Goal: Task Accomplishment & Management: Manage account settings

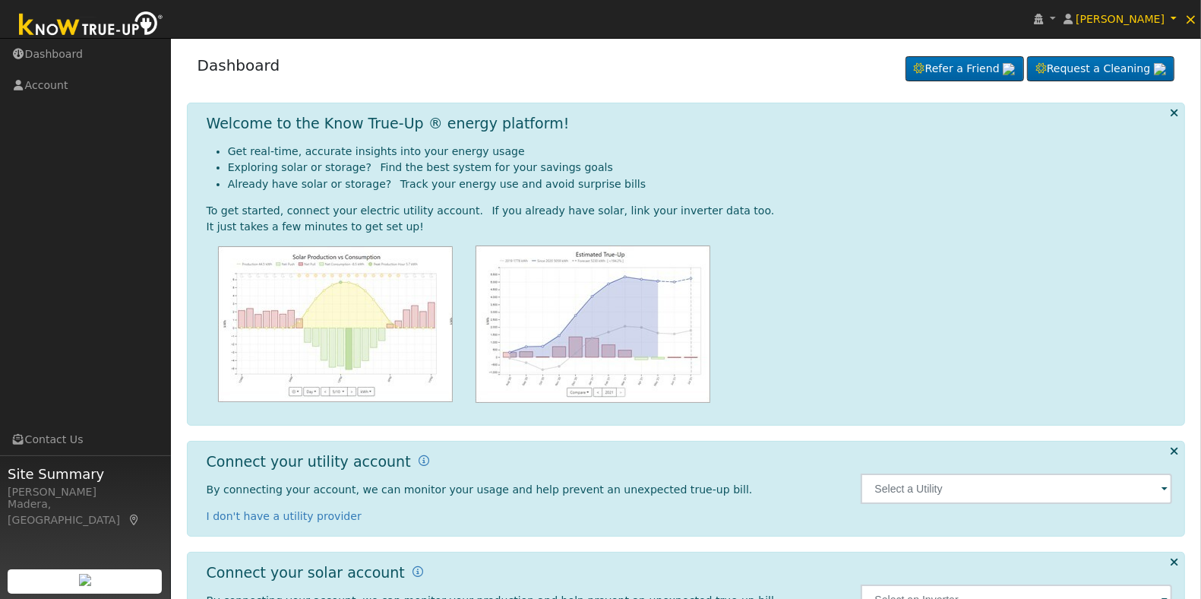
scroll to position [73, 0]
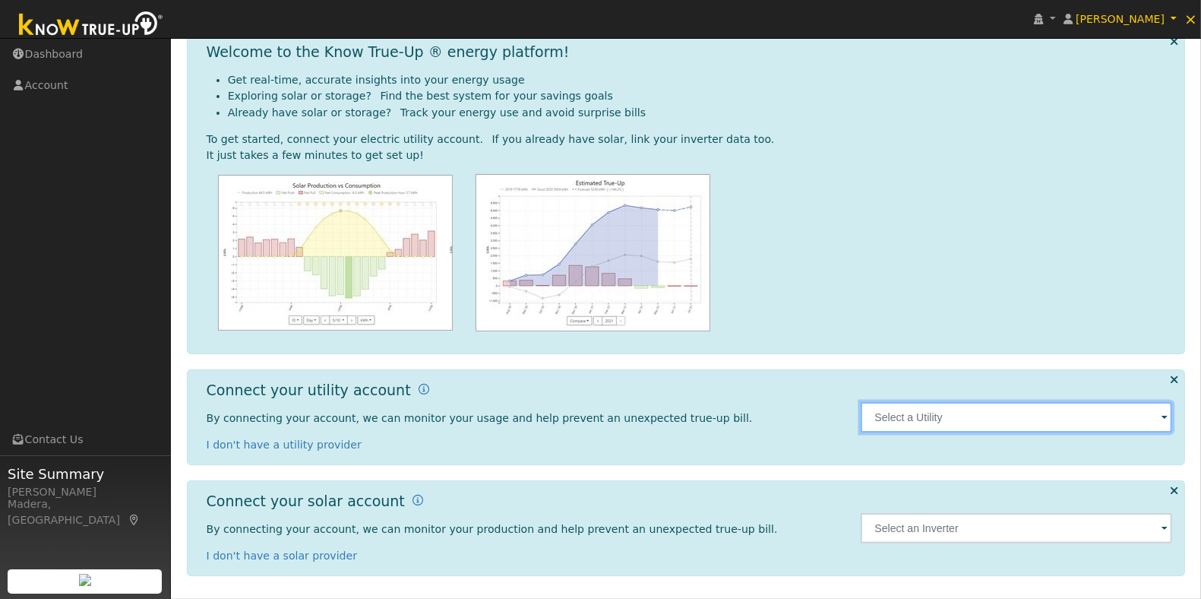
click at [1109, 418] on input "text" at bounding box center [1017, 417] width 312 height 30
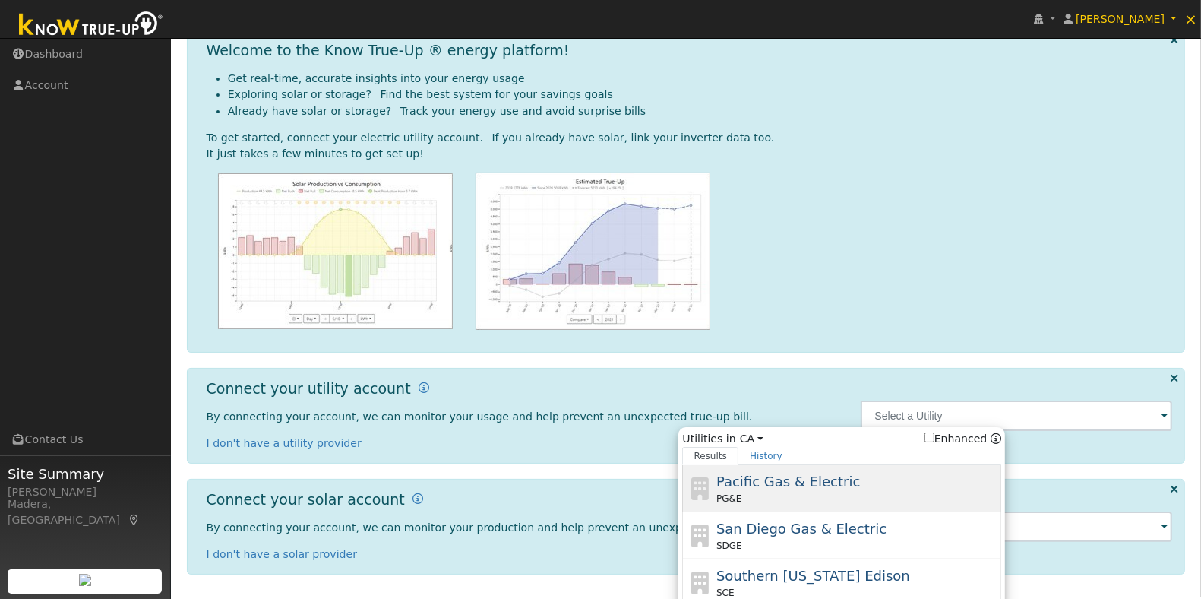
click at [781, 483] on span "Pacific Gas & Electric" at bounding box center [789, 481] width 144 height 16
type input "PG&E"
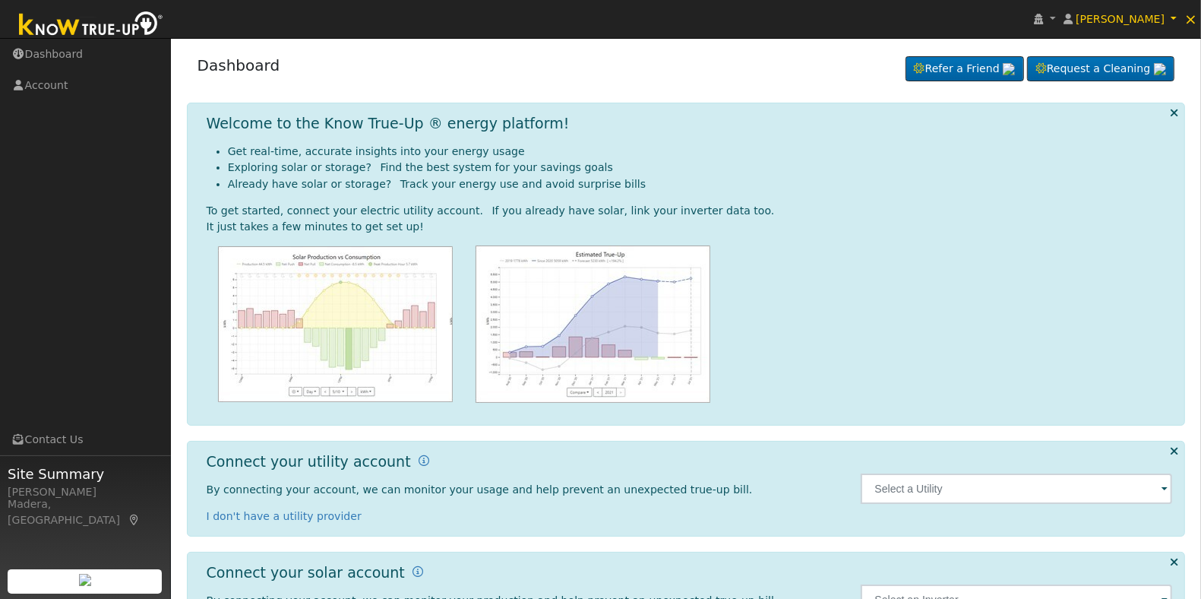
click at [1099, 508] on div at bounding box center [1017, 488] width 328 height 71
click at [1074, 485] on input "text" at bounding box center [1017, 488] width 312 height 30
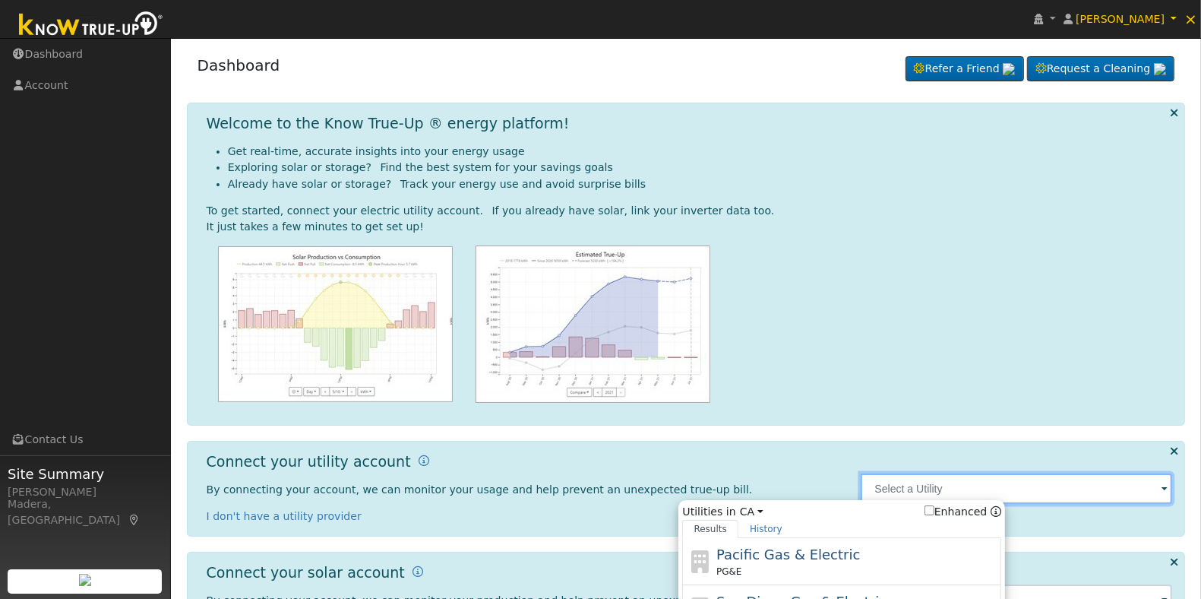
scroll to position [114, 0]
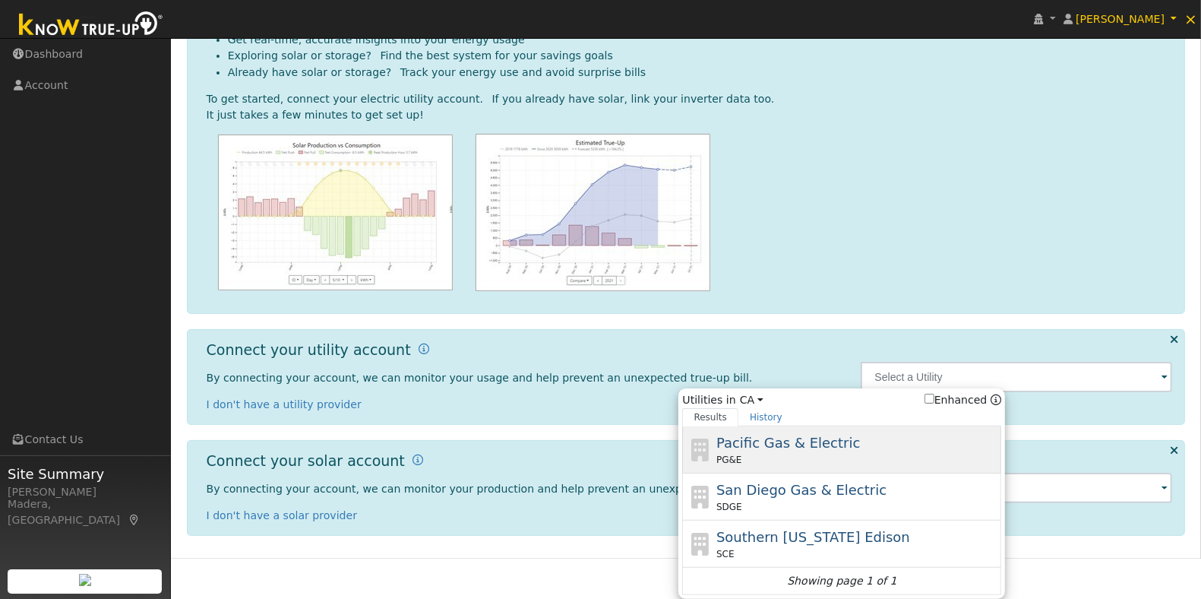
click at [837, 447] on span "Pacific Gas & Electric" at bounding box center [789, 443] width 144 height 16
type input "PG&E"
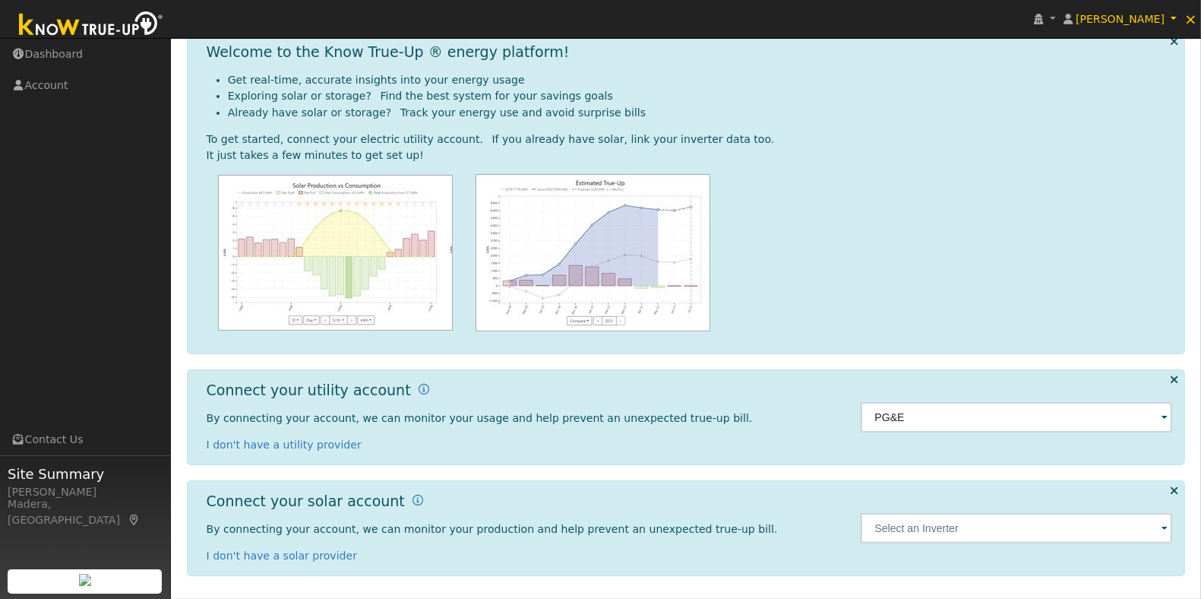
scroll to position [0, 0]
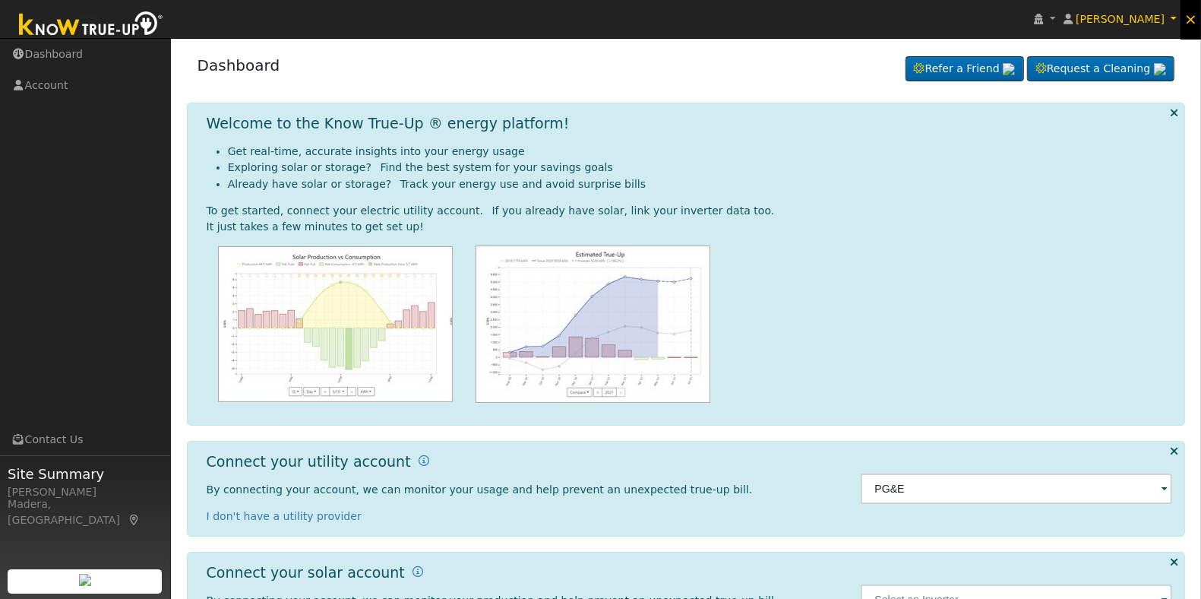
click at [1187, 19] on span "×" at bounding box center [1191, 19] width 13 height 18
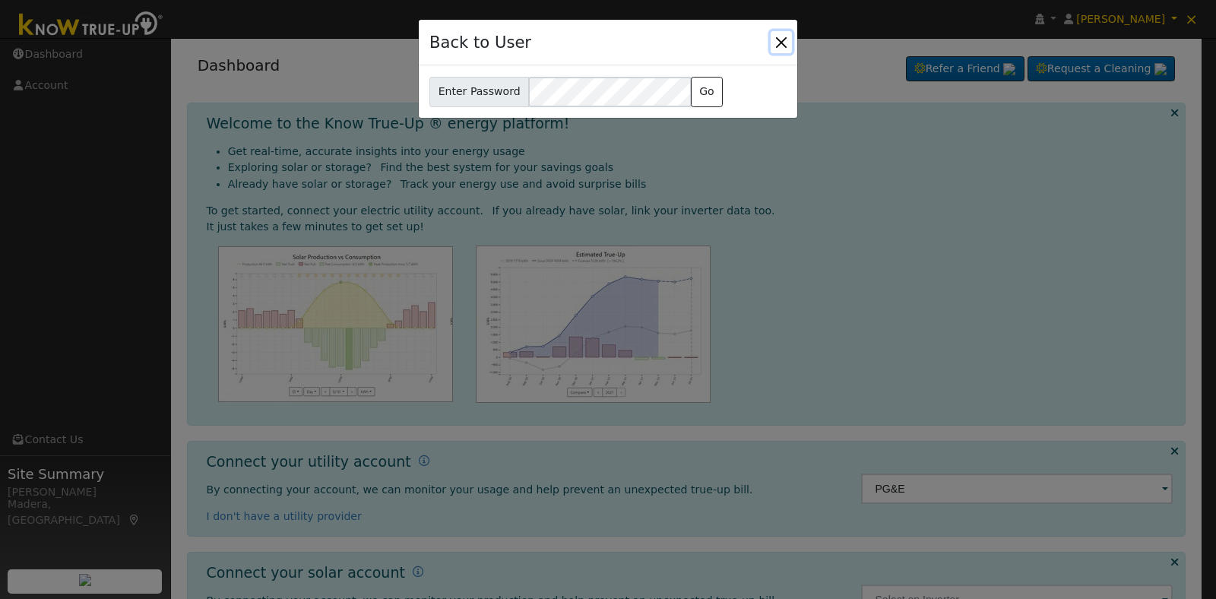
click at [783, 43] on button "Close" at bounding box center [781, 41] width 21 height 21
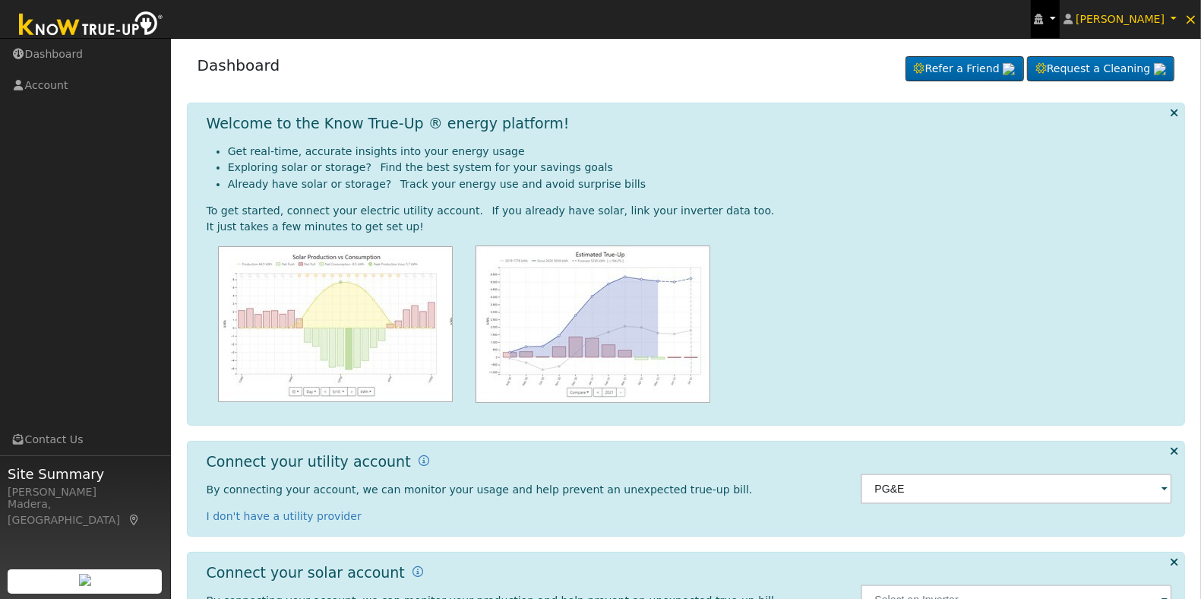
click at [1044, 17] on icon at bounding box center [1039, 19] width 9 height 11
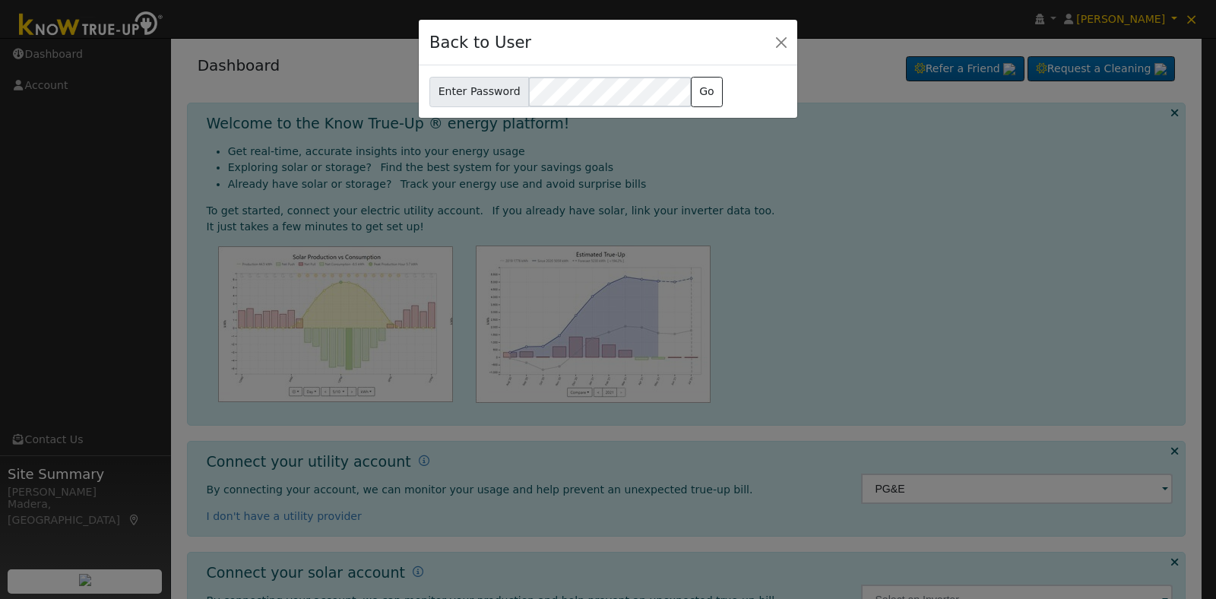
click at [636, 47] on div "Back to User" at bounding box center [608, 43] width 378 height 46
click at [698, 97] on button "Go" at bounding box center [707, 92] width 33 height 30
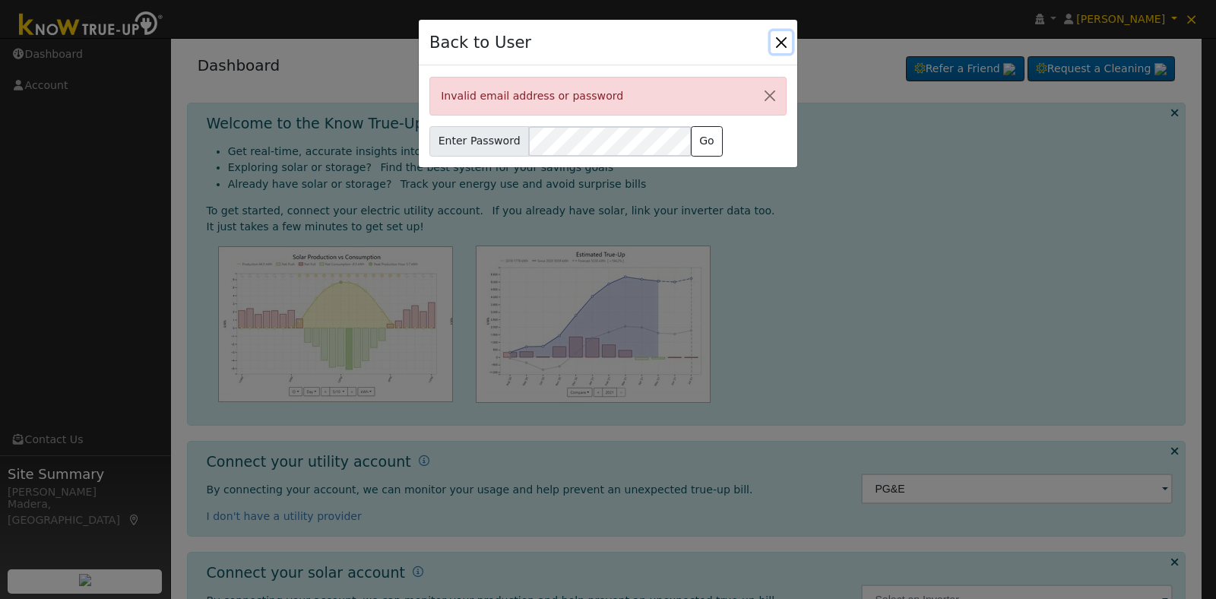
drag, startPoint x: 698, startPoint y: 97, endPoint x: 776, endPoint y: 32, distance: 101.5
click at [776, 32] on button "Close" at bounding box center [781, 41] width 21 height 21
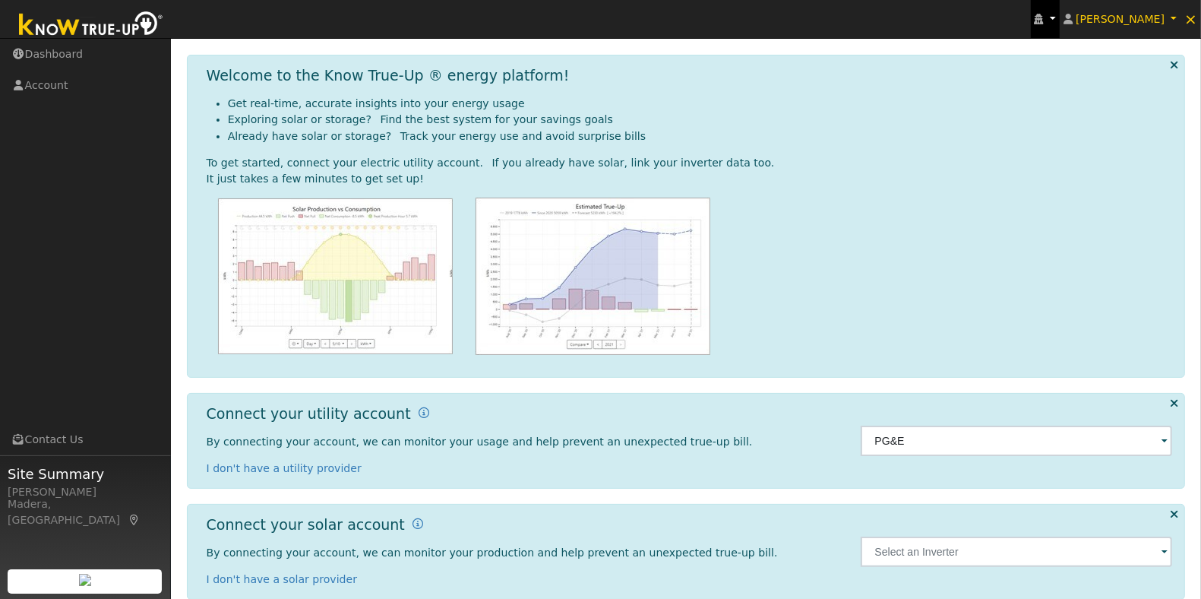
scroll to position [73, 0]
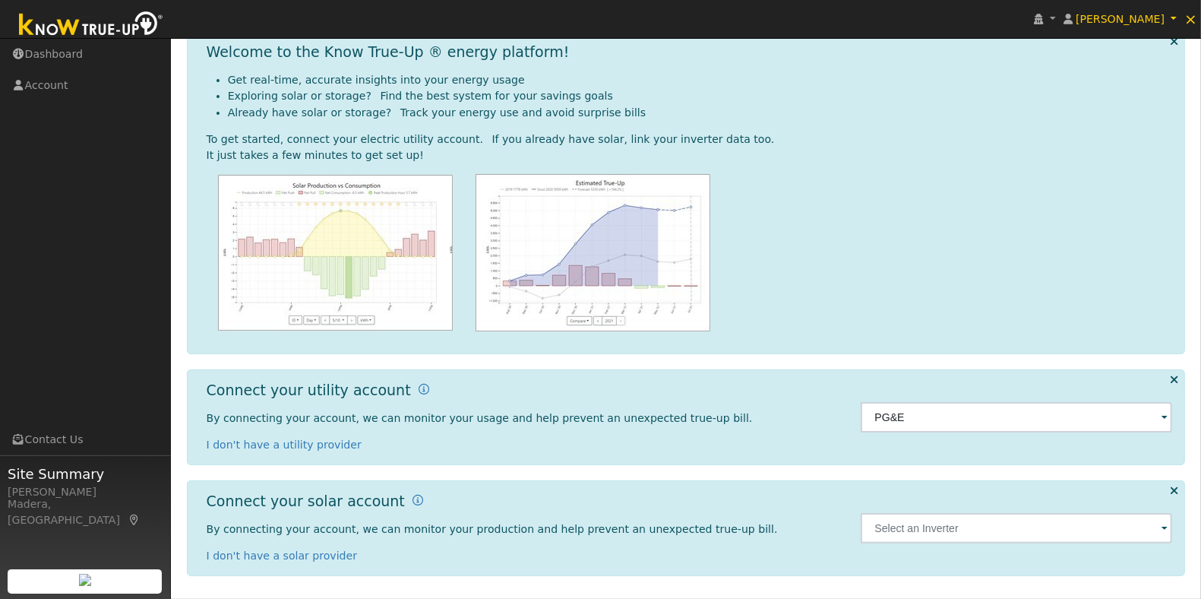
click at [1043, 233] on div at bounding box center [690, 252] width 967 height 157
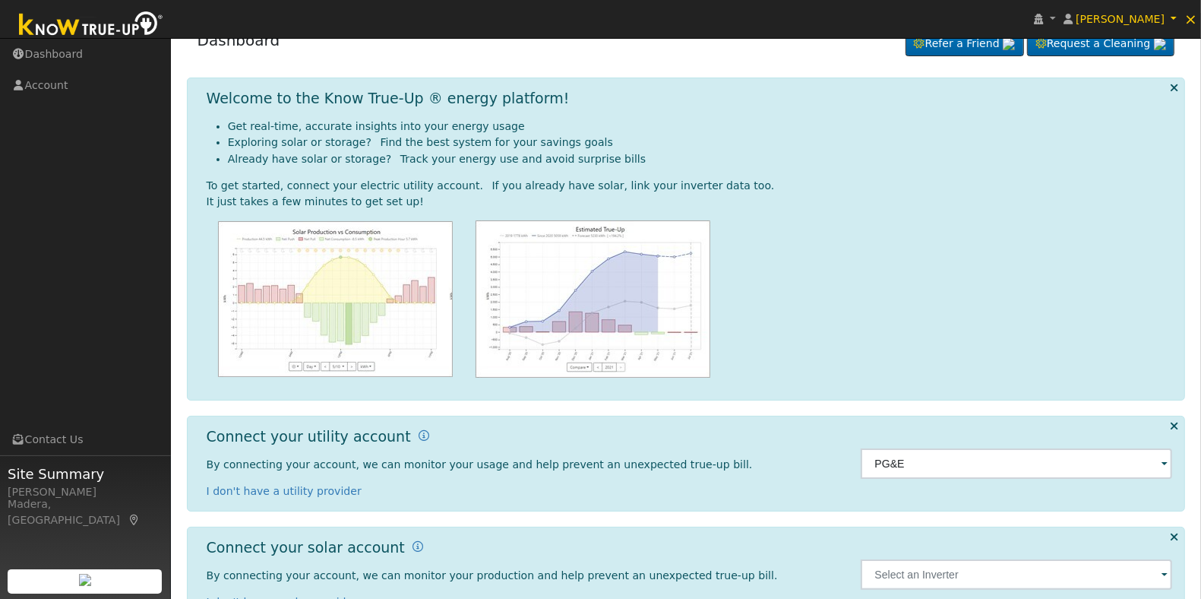
scroll to position [0, 0]
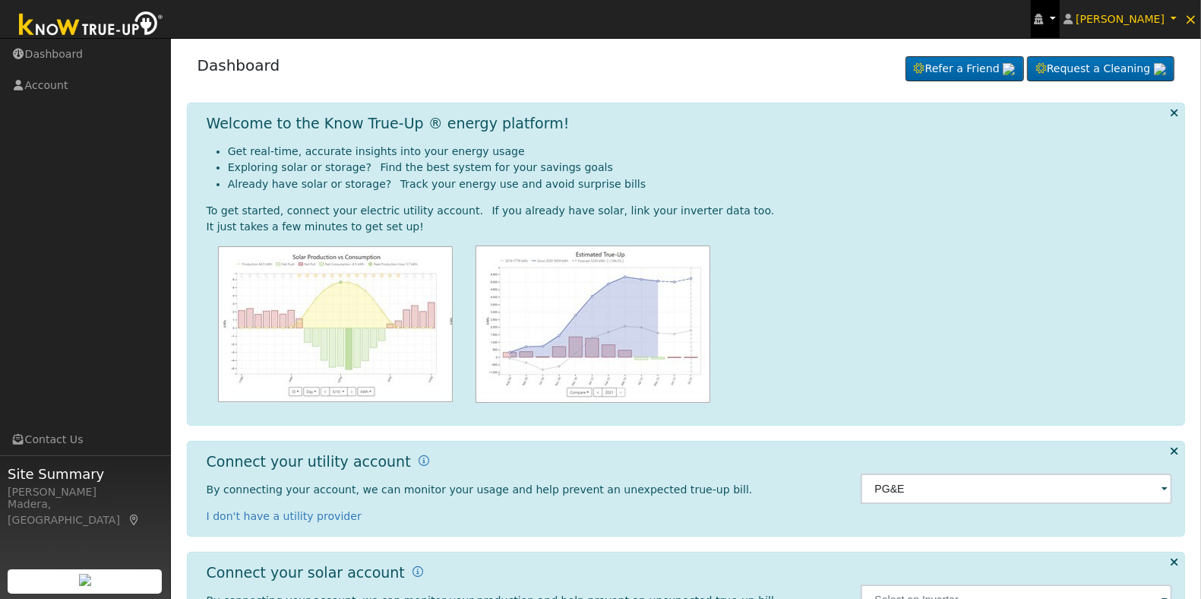
click at [1056, 16] on link at bounding box center [1045, 19] width 29 height 38
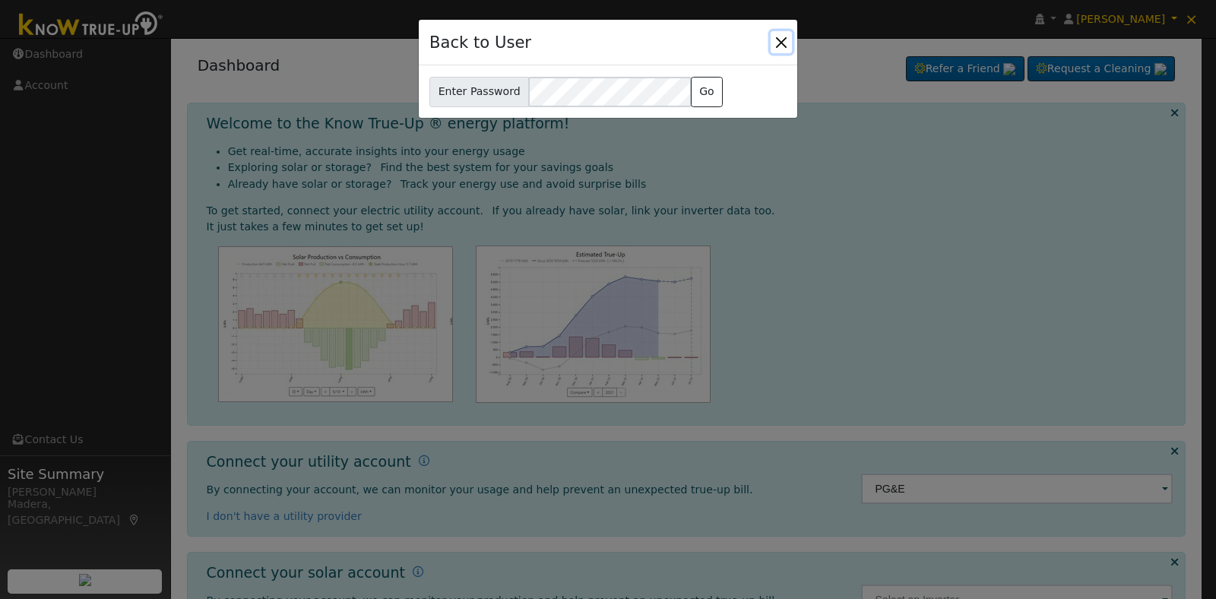
click at [780, 36] on button "Close" at bounding box center [781, 41] width 21 height 21
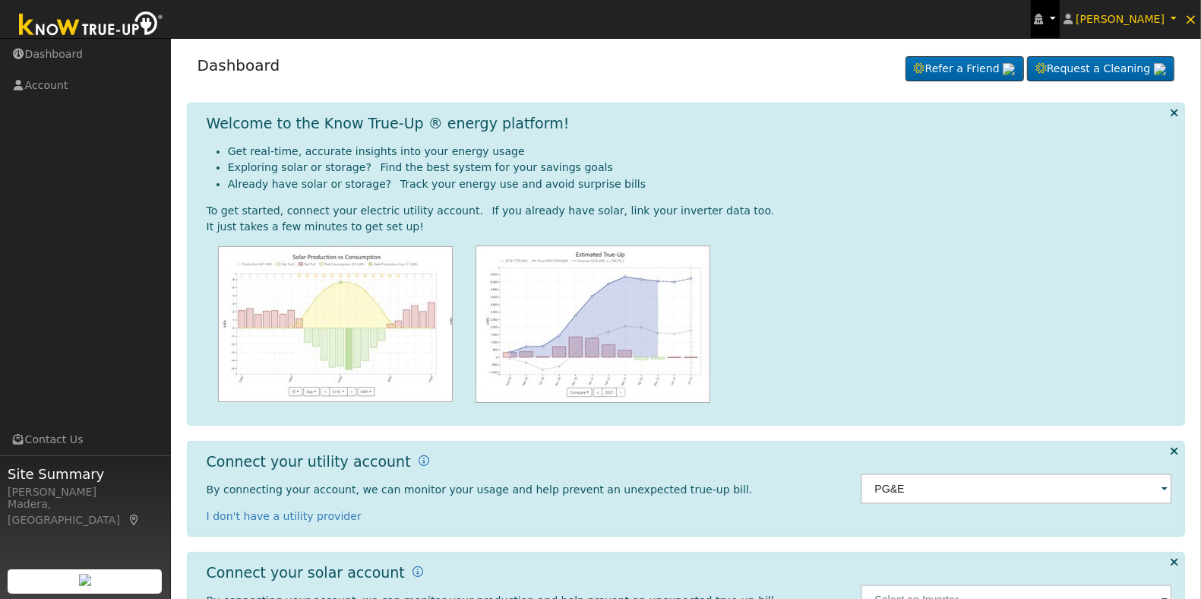
click at [1055, 11] on link at bounding box center [1045, 19] width 29 height 38
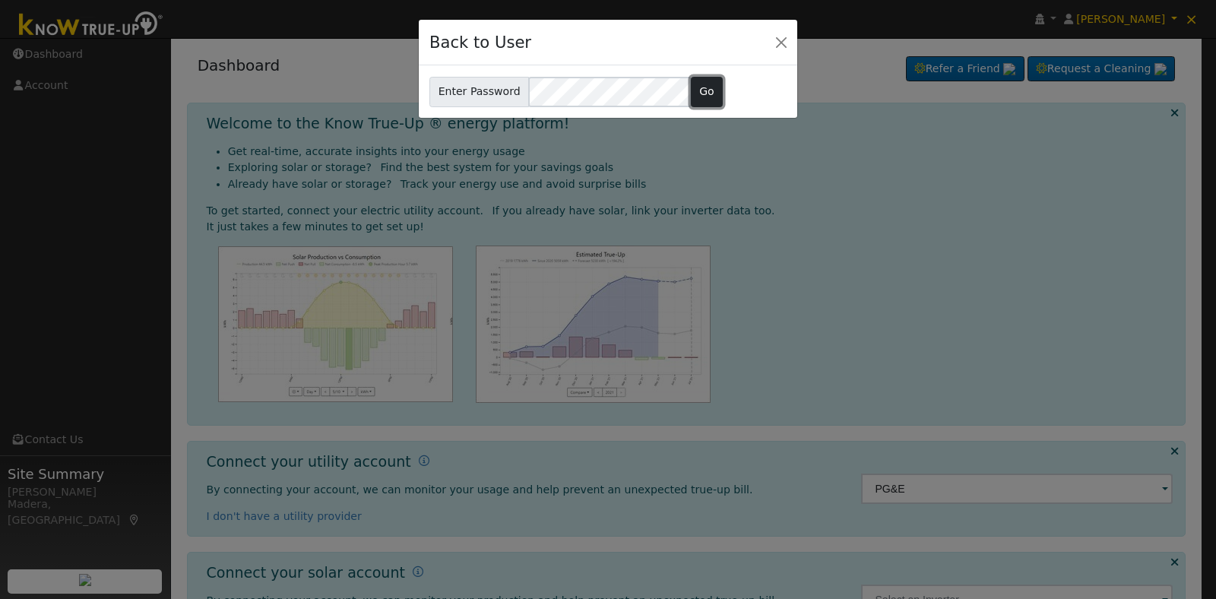
click at [691, 85] on button "Go" at bounding box center [707, 92] width 33 height 30
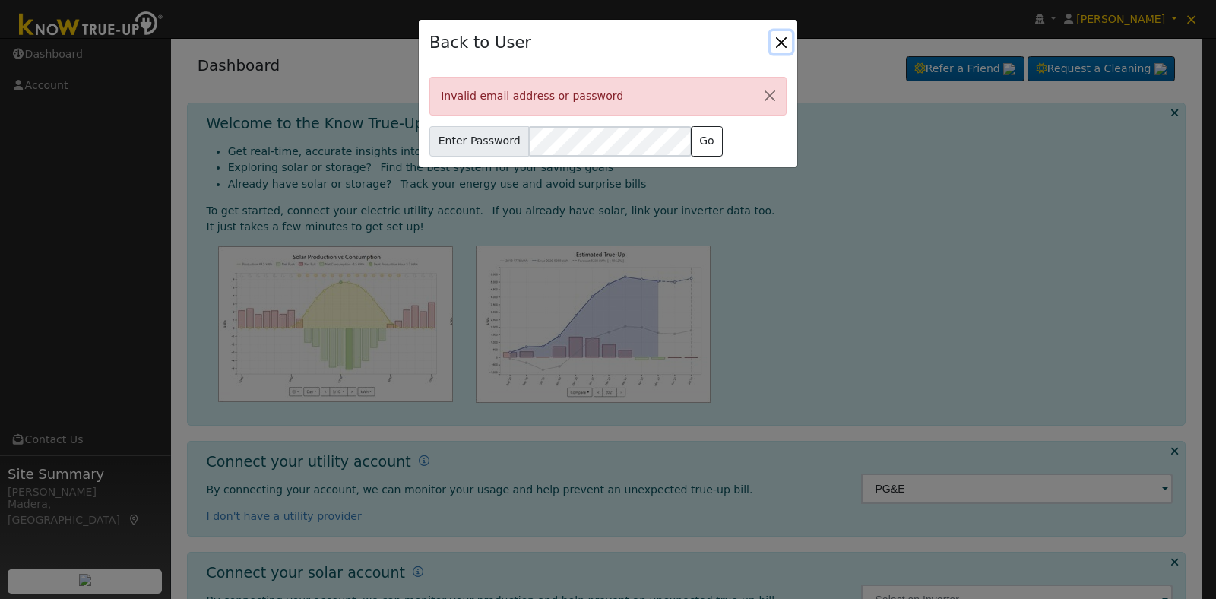
click at [777, 31] on button "Close" at bounding box center [781, 41] width 21 height 21
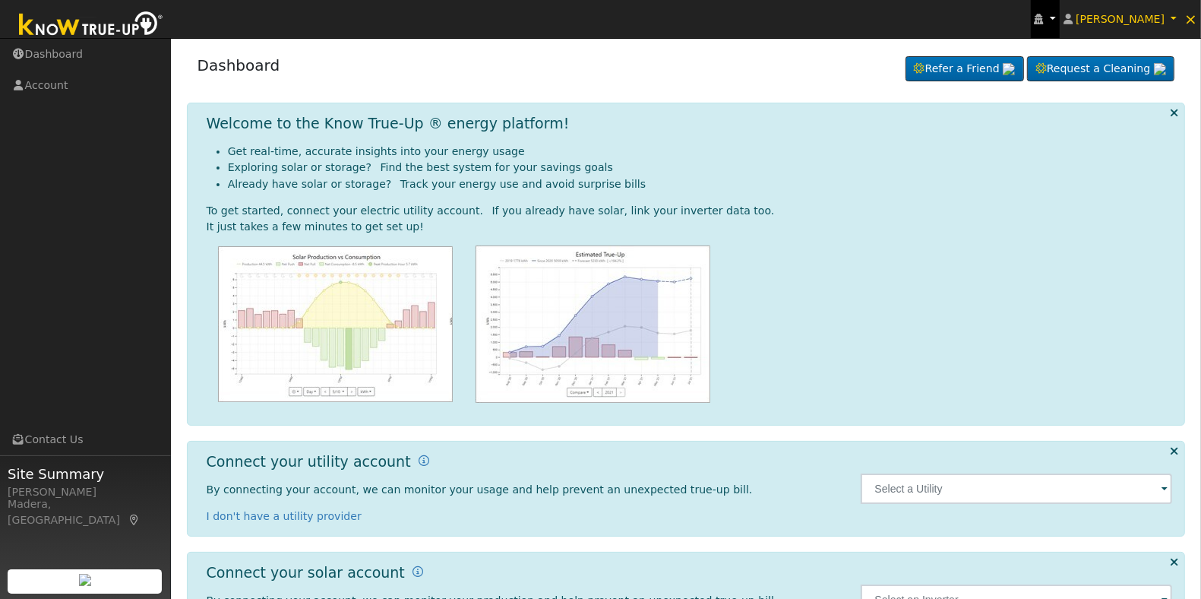
click at [1060, 17] on link at bounding box center [1045, 19] width 29 height 38
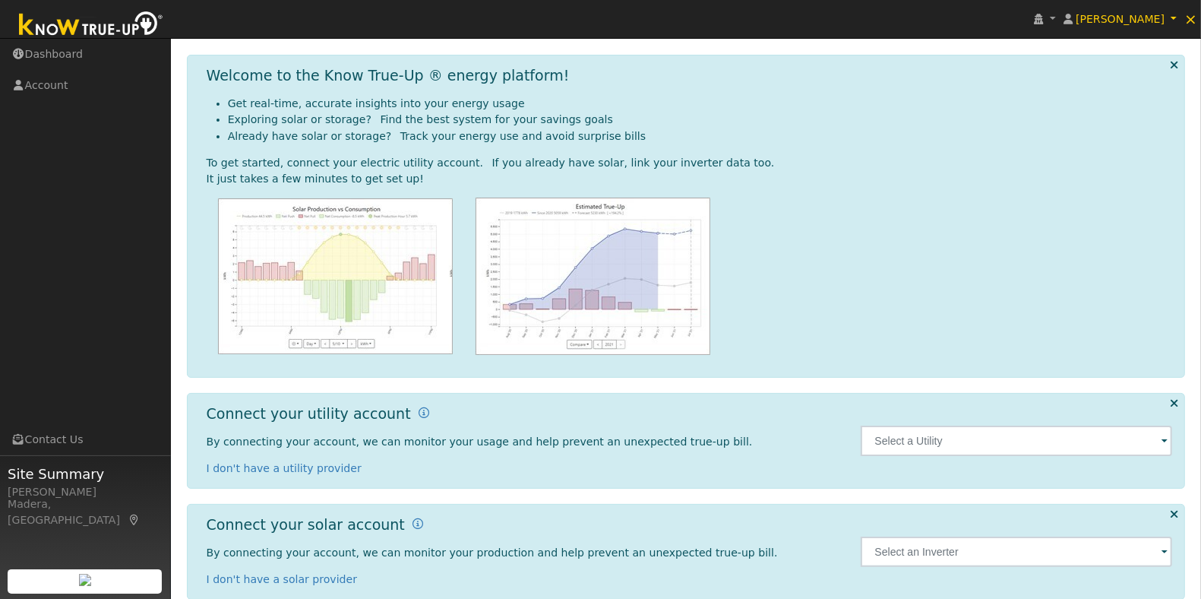
scroll to position [73, 0]
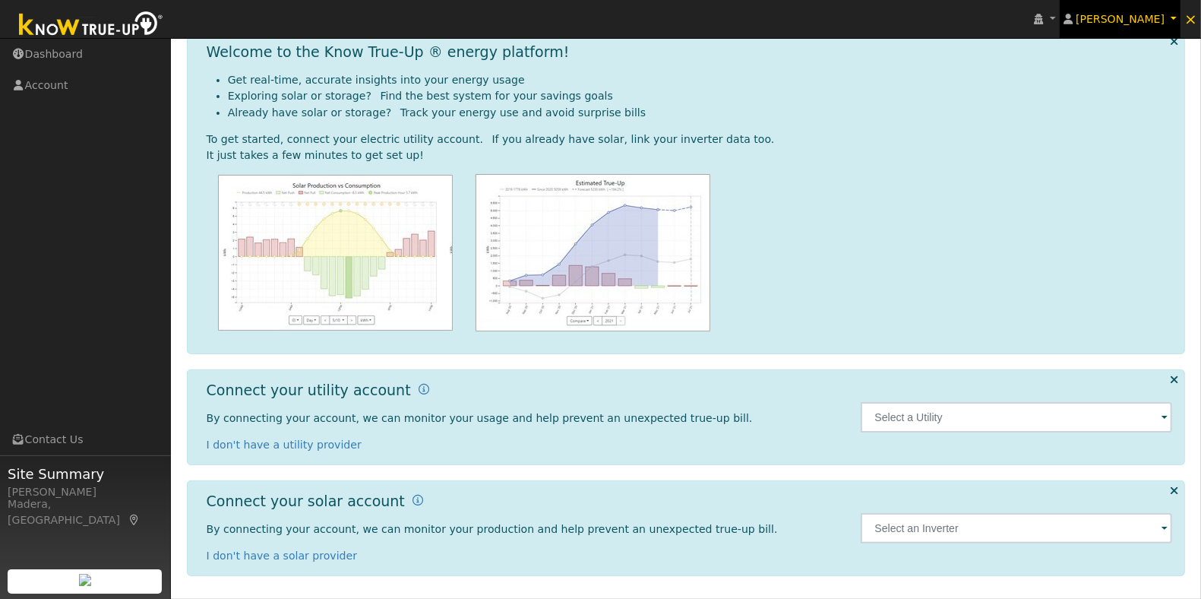
click at [1165, 6] on link "[PERSON_NAME]" at bounding box center [1121, 19] width 122 height 38
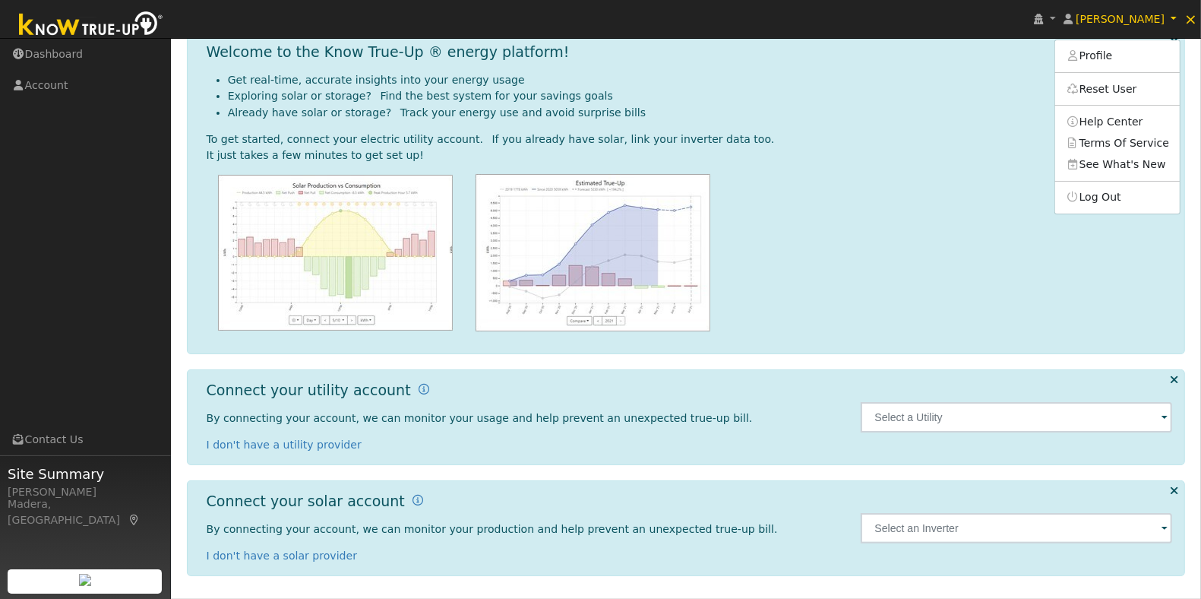
click at [1140, 186] on ul "Moises Somilleda Profile Reset User Help Center Terms Of Service See What's New…" at bounding box center [1118, 127] width 126 height 175
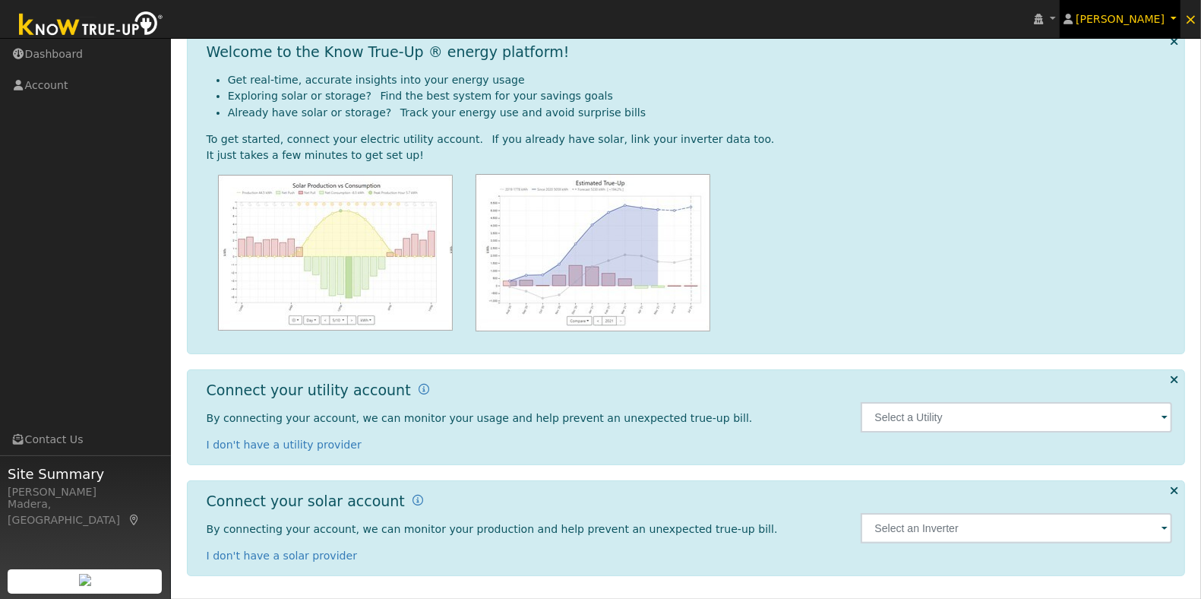
click at [1152, 14] on span "[PERSON_NAME]" at bounding box center [1120, 19] width 89 height 12
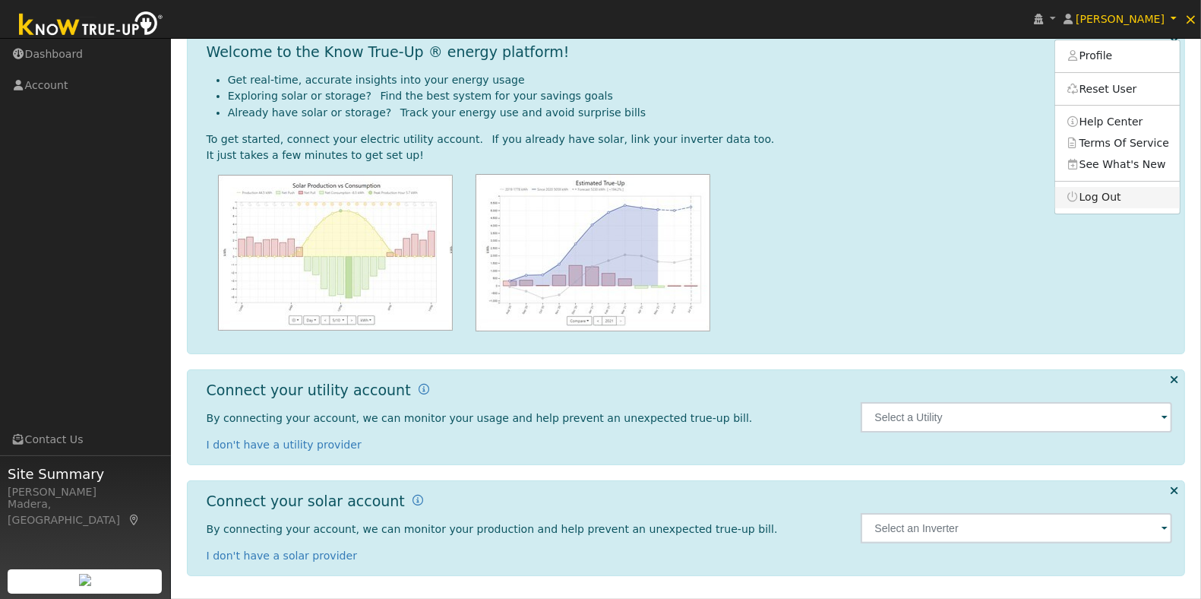
click at [1114, 196] on link "Log Out" at bounding box center [1118, 197] width 125 height 21
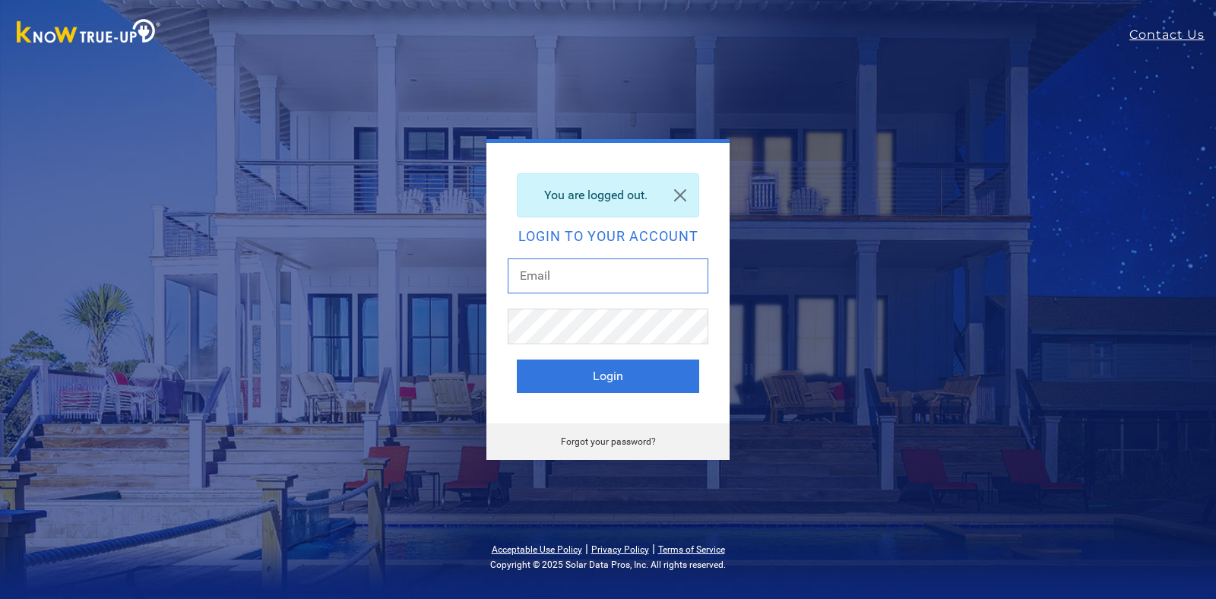
click at [563, 271] on input "text" at bounding box center [608, 275] width 201 height 35
type input "[EMAIL_ADDRESS][DOMAIN_NAME]"
click at [638, 367] on button "Login" at bounding box center [608, 375] width 182 height 33
